Goal: Task Accomplishment & Management: Use online tool/utility

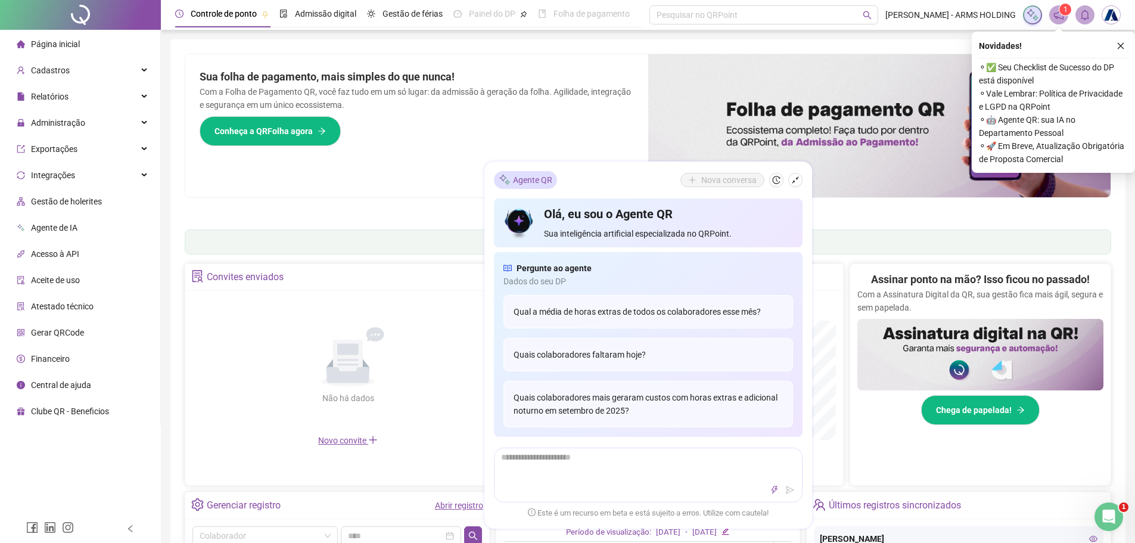
click at [786, 191] on div "Agente QR Nova conversa Olá, eu sou o Agente QR Sua inteligência artificial esp…" at bounding box center [648, 344] width 328 height 367
click at [797, 181] on icon "shrink" at bounding box center [795, 180] width 8 height 8
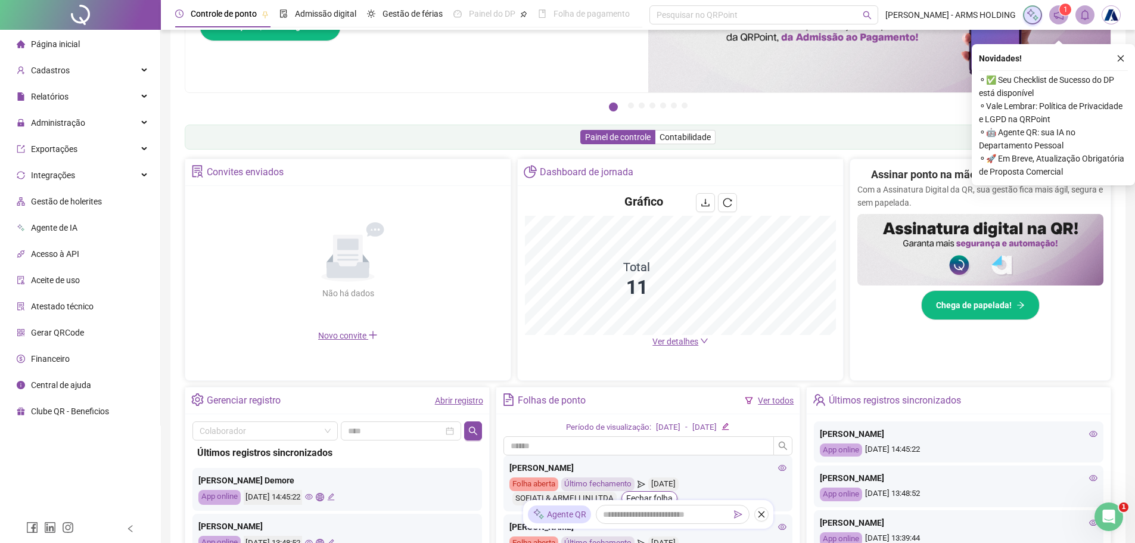
scroll to position [119, 0]
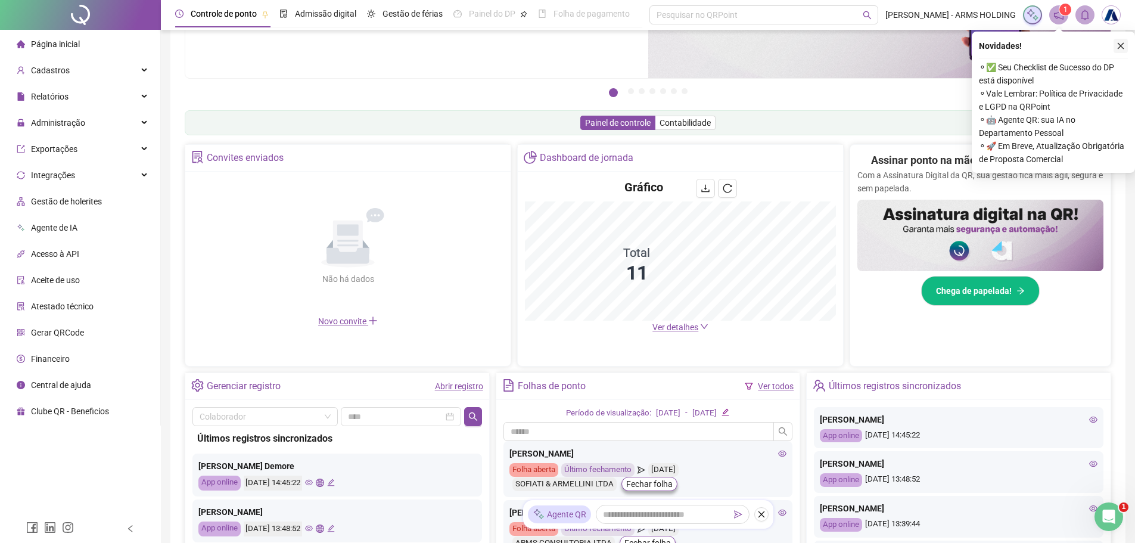
click at [1124, 45] on icon "close" at bounding box center [1120, 46] width 8 height 8
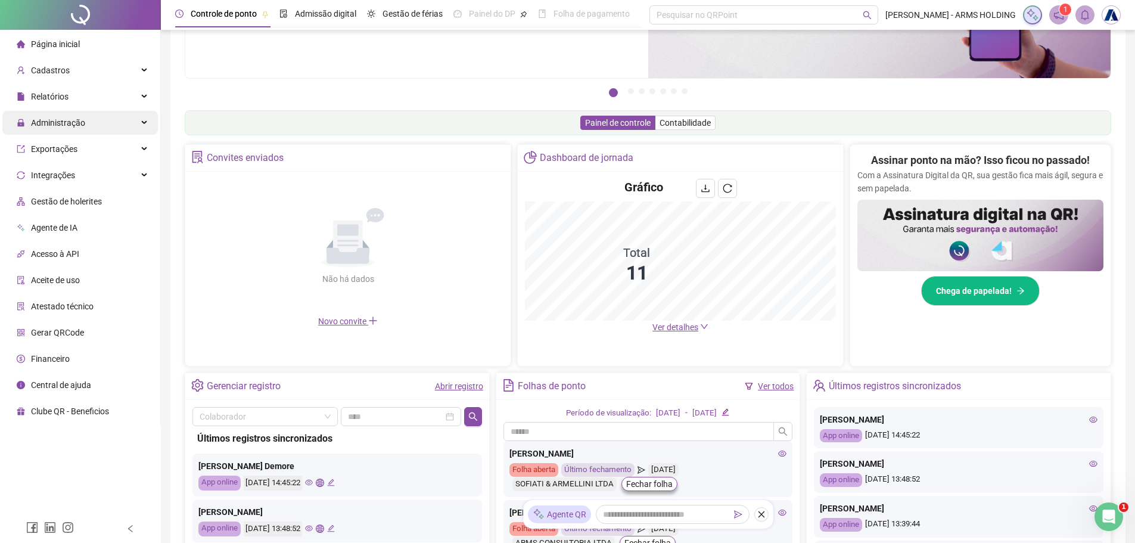
click at [79, 119] on span "Administração" at bounding box center [58, 123] width 54 height 10
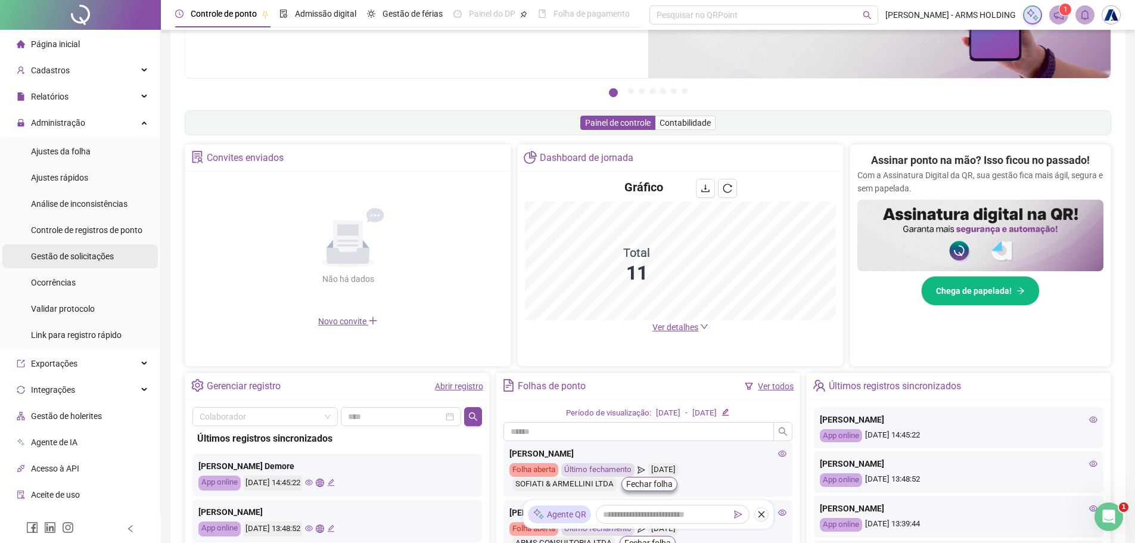
click at [109, 253] on span "Gestão de solicitações" at bounding box center [72, 256] width 83 height 10
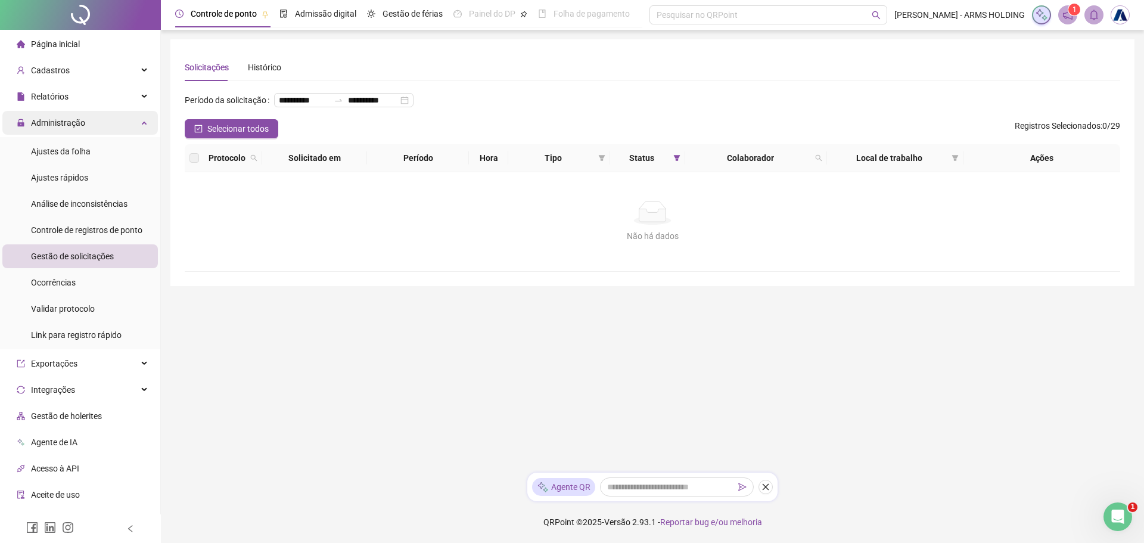
click at [79, 130] on span "Administração" at bounding box center [51, 123] width 69 height 24
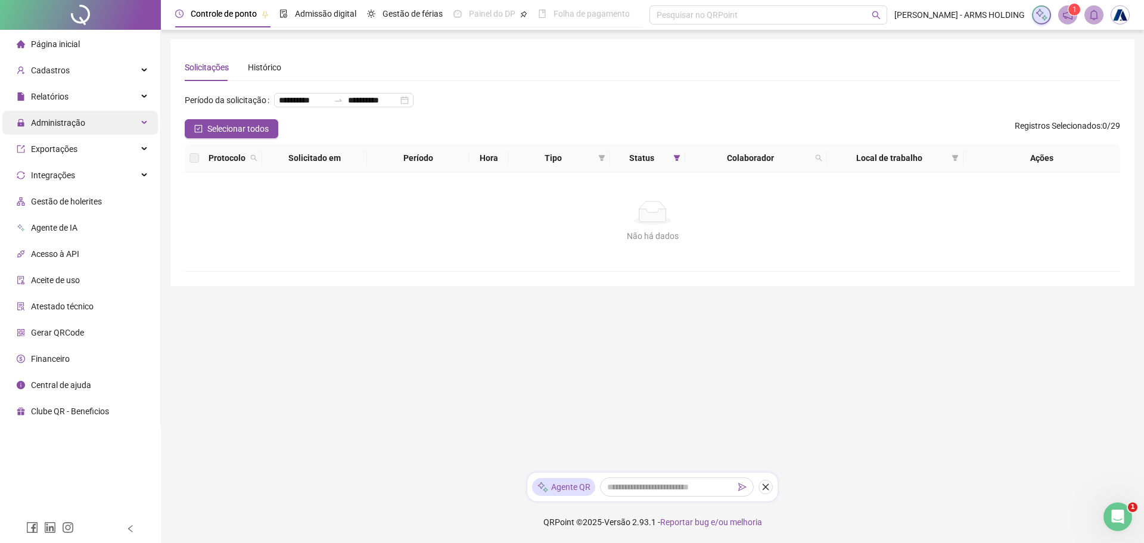
click at [80, 127] on span "Administração" at bounding box center [58, 123] width 54 height 10
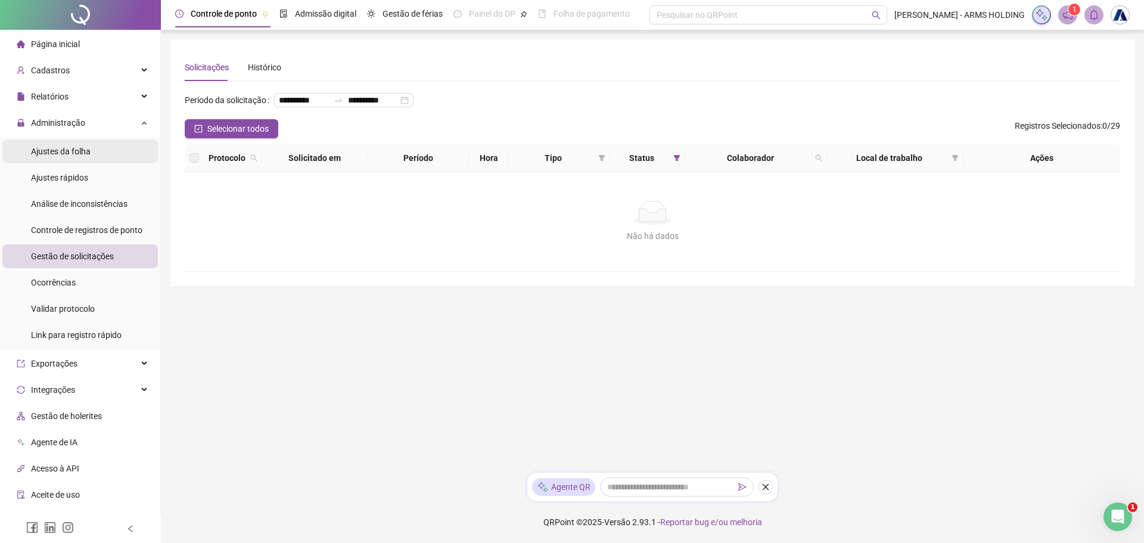
click at [79, 150] on span "Ajustes da folha" at bounding box center [61, 152] width 60 height 10
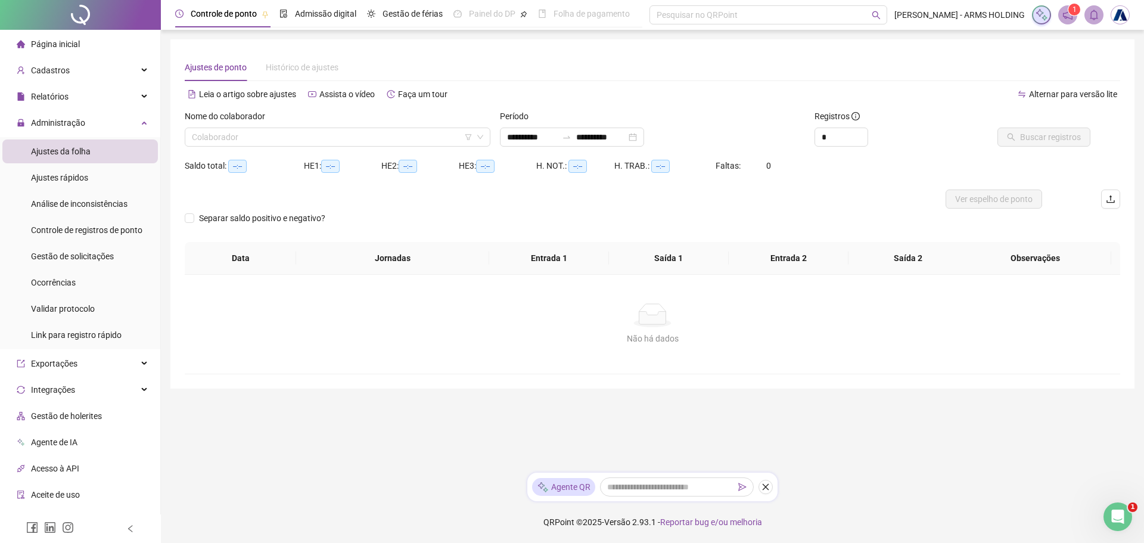
type input "**********"
click at [267, 147] on div "Nome do colaborador Colaborador" at bounding box center [337, 133] width 315 height 46
click at [268, 140] on input "search" at bounding box center [332, 137] width 281 height 18
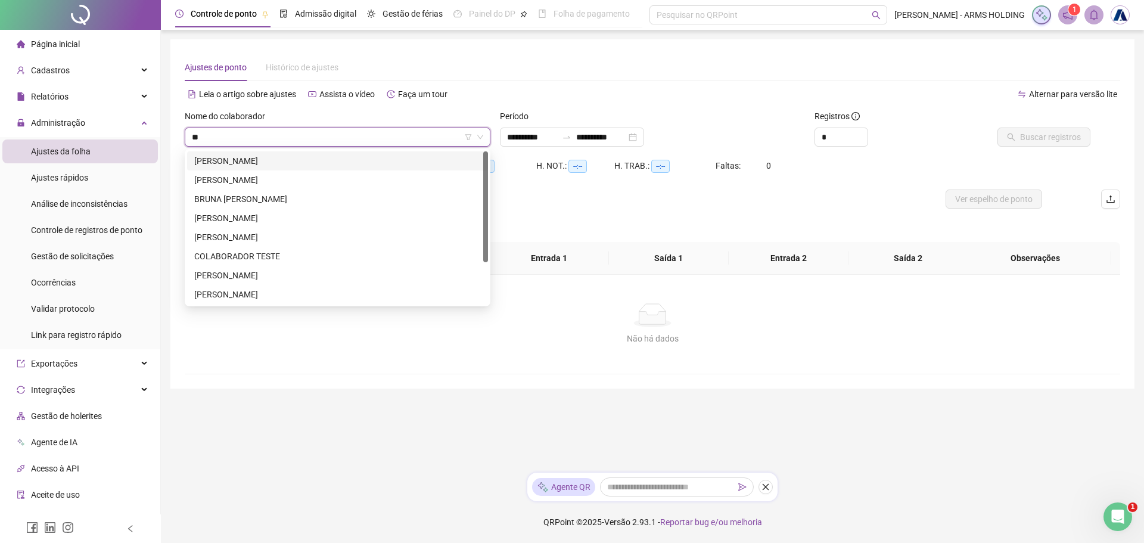
type input "***"
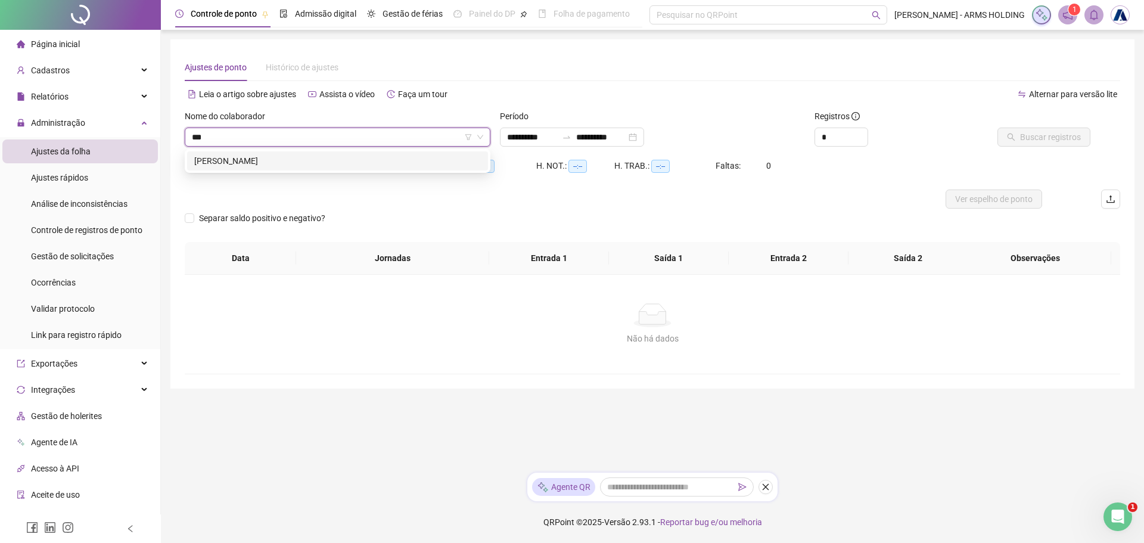
click at [290, 168] on div "[PERSON_NAME]" at bounding box center [337, 160] width 301 height 19
click at [1055, 138] on span "Buscar registros" at bounding box center [1050, 136] width 61 height 13
